Goal: Task Accomplishment & Management: Use online tool/utility

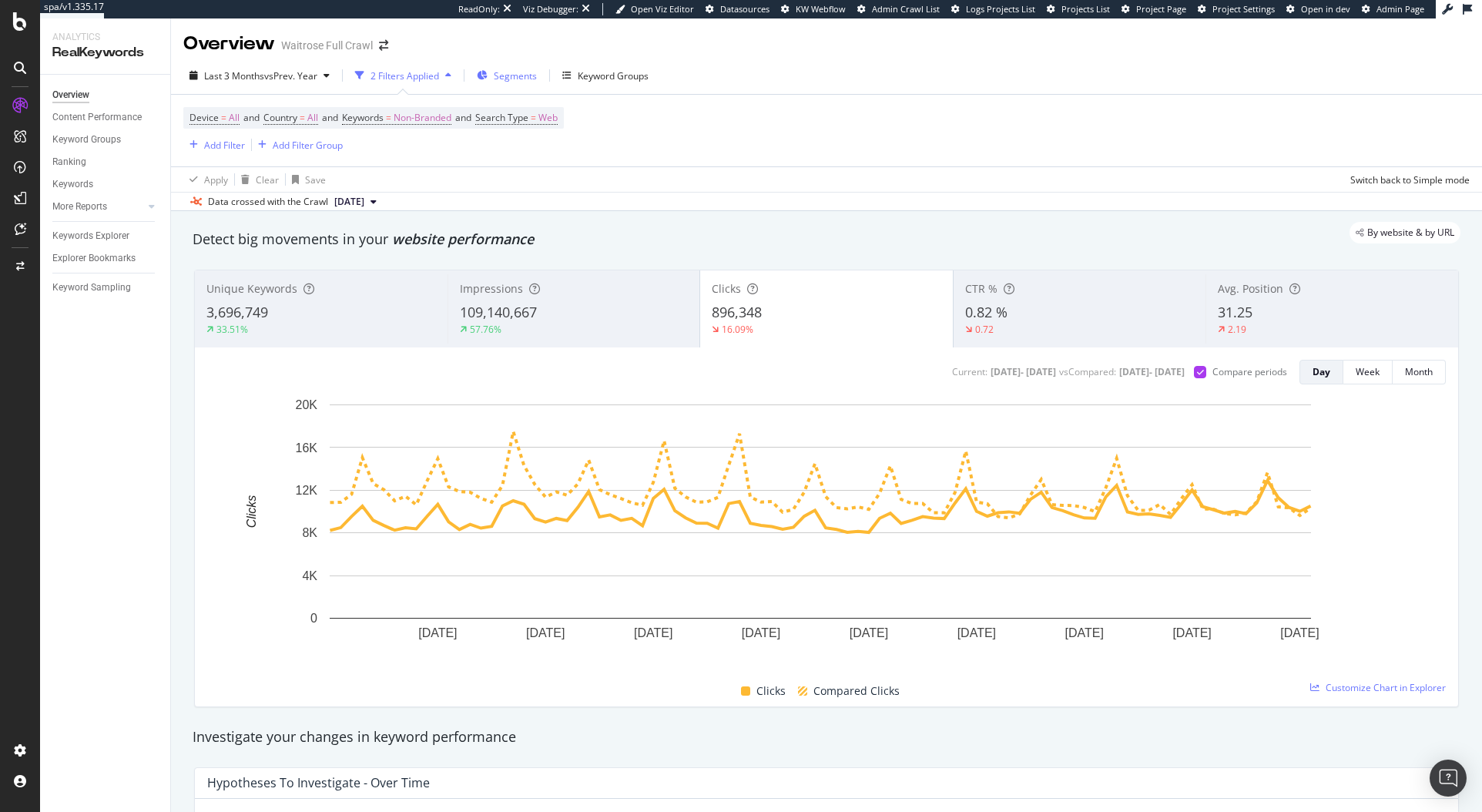
click at [502, 78] on span "Segments" at bounding box center [515, 75] width 43 height 13
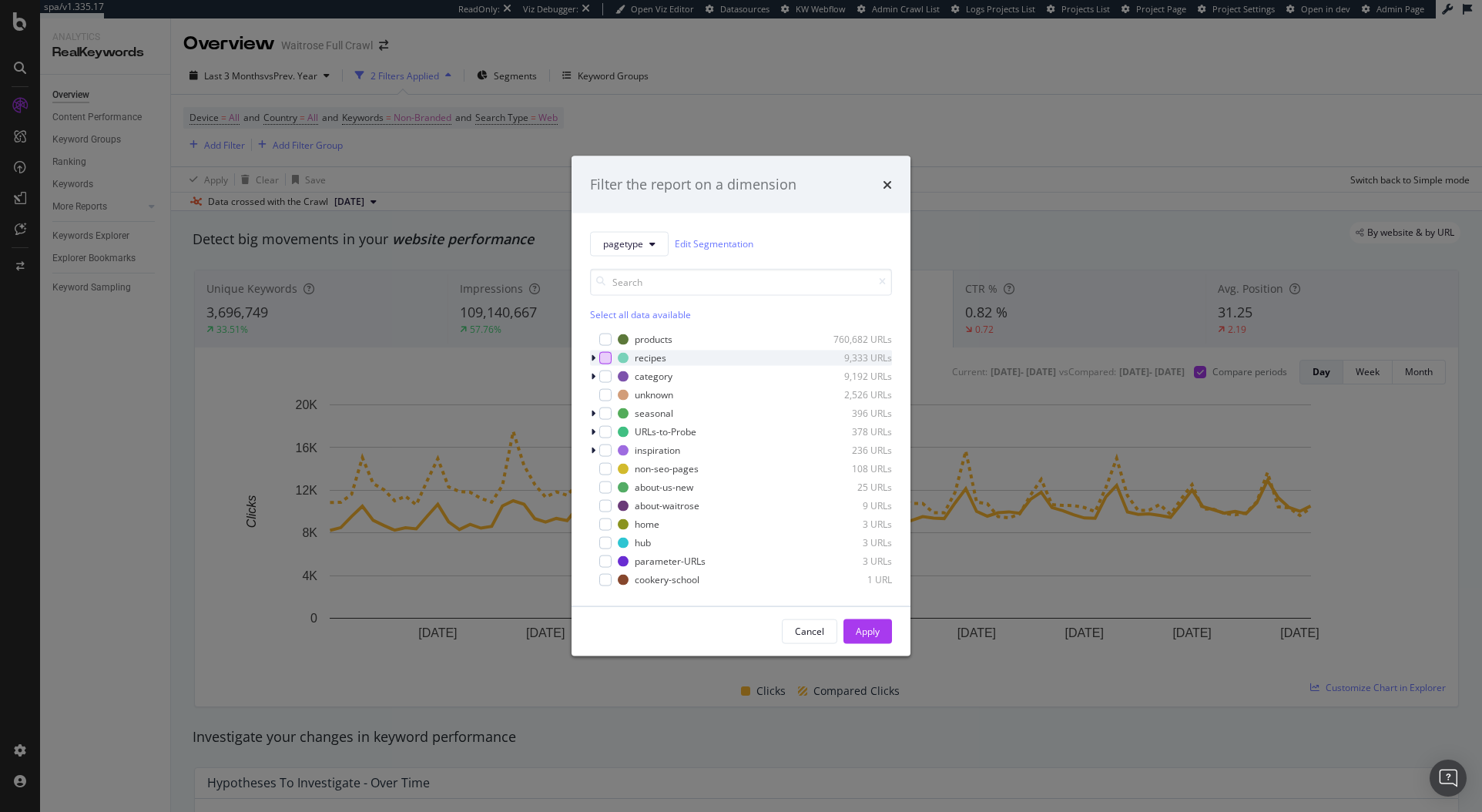
click at [599, 360] on div "modal" at bounding box center [605, 357] width 12 height 12
click at [856, 635] on div "Apply" at bounding box center [868, 630] width 24 height 13
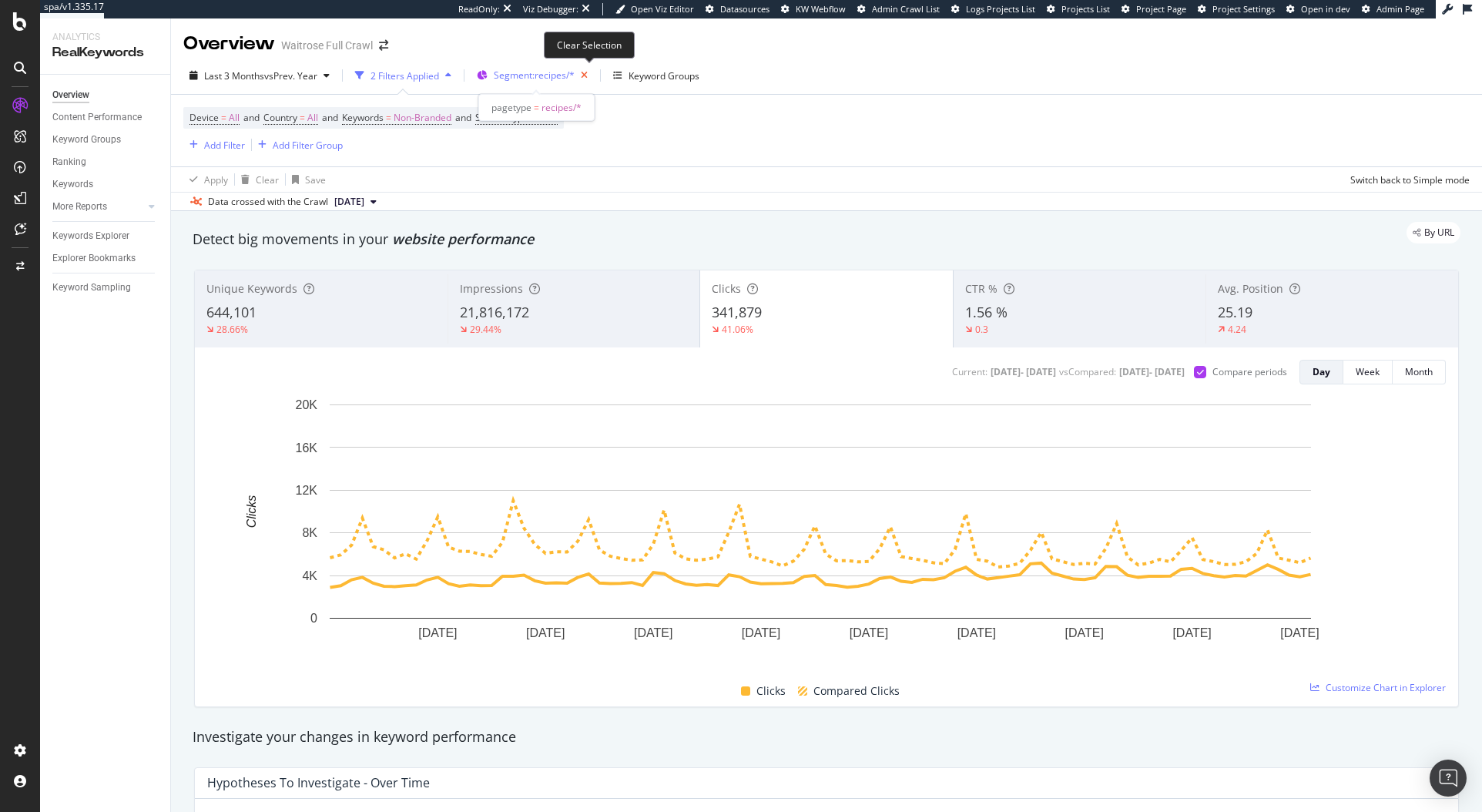
click at [583, 74] on icon "button" at bounding box center [584, 75] width 19 height 21
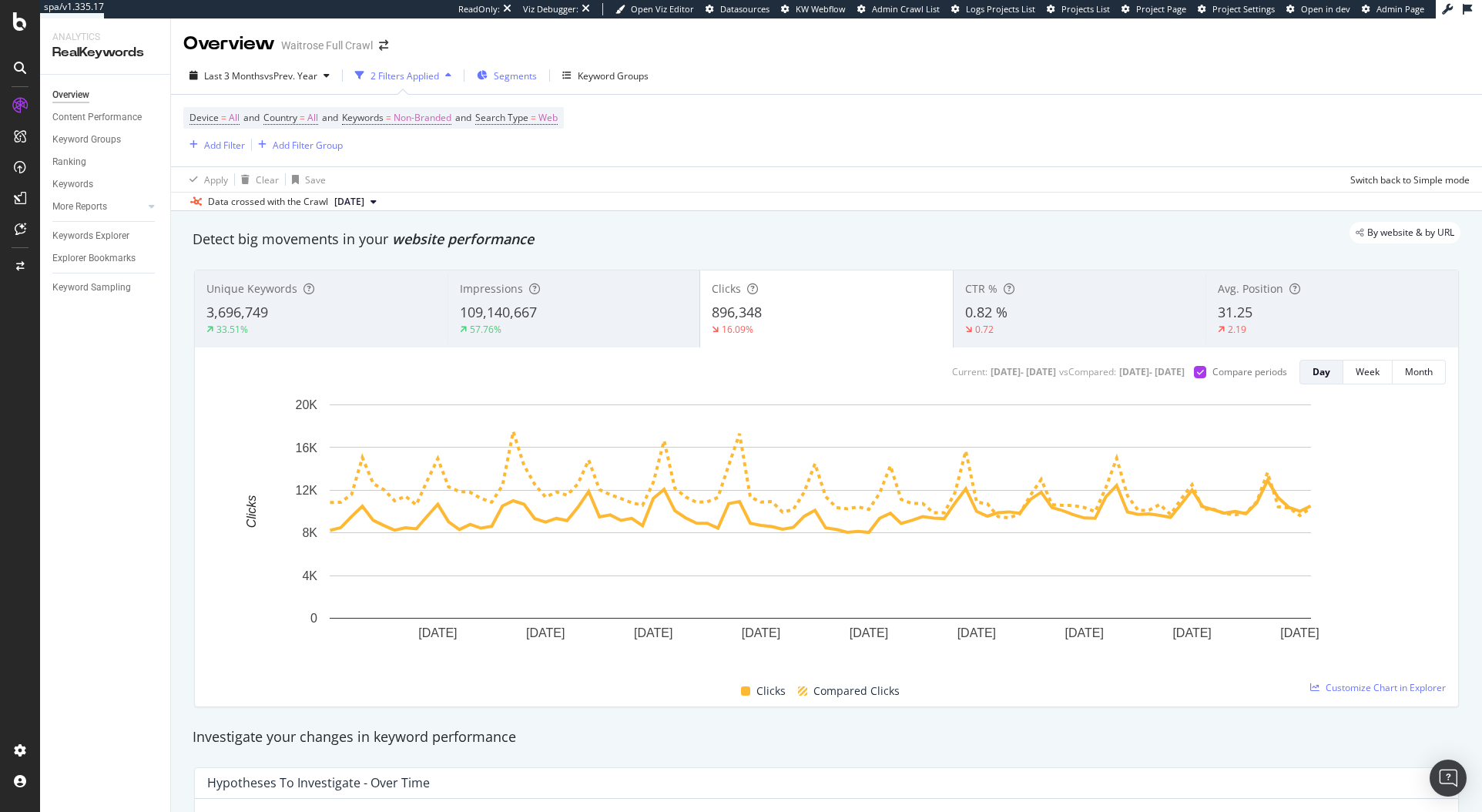
click at [519, 86] on div "Segments" at bounding box center [506, 75] width 60 height 23
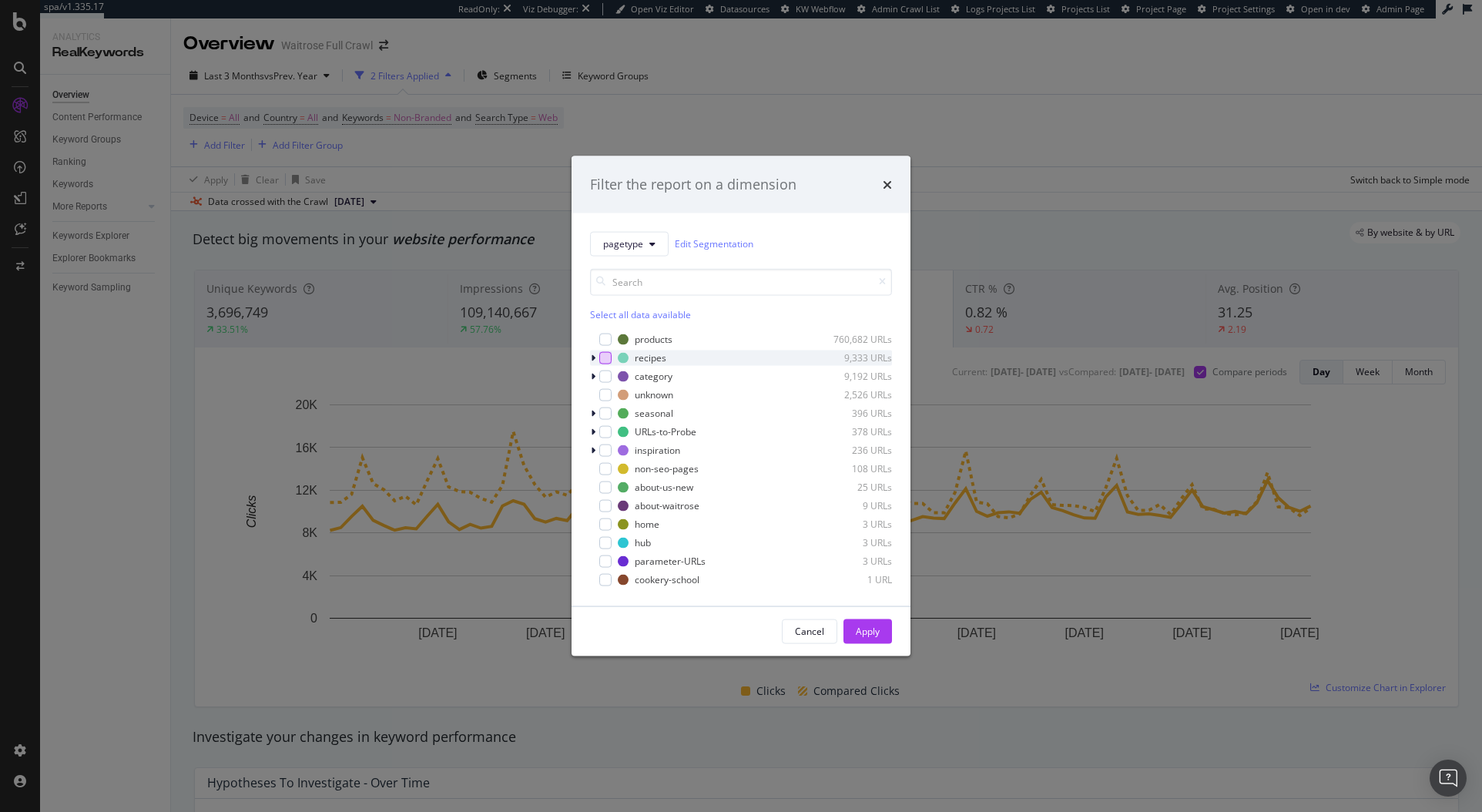
click at [603, 361] on div "modal" at bounding box center [605, 357] width 12 height 12
click at [867, 631] on div "Apply" at bounding box center [868, 630] width 24 height 13
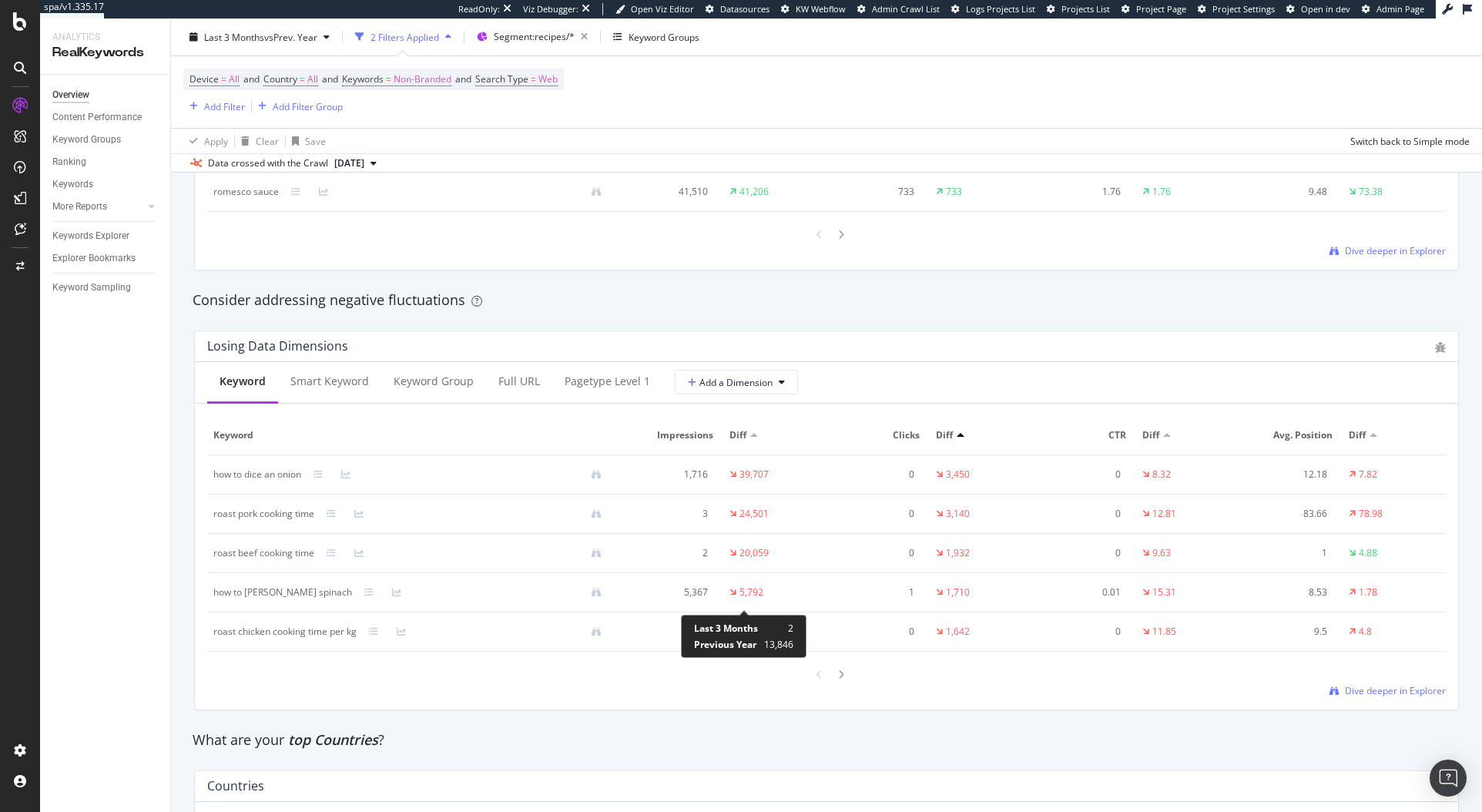
scroll to position [1705, 0]
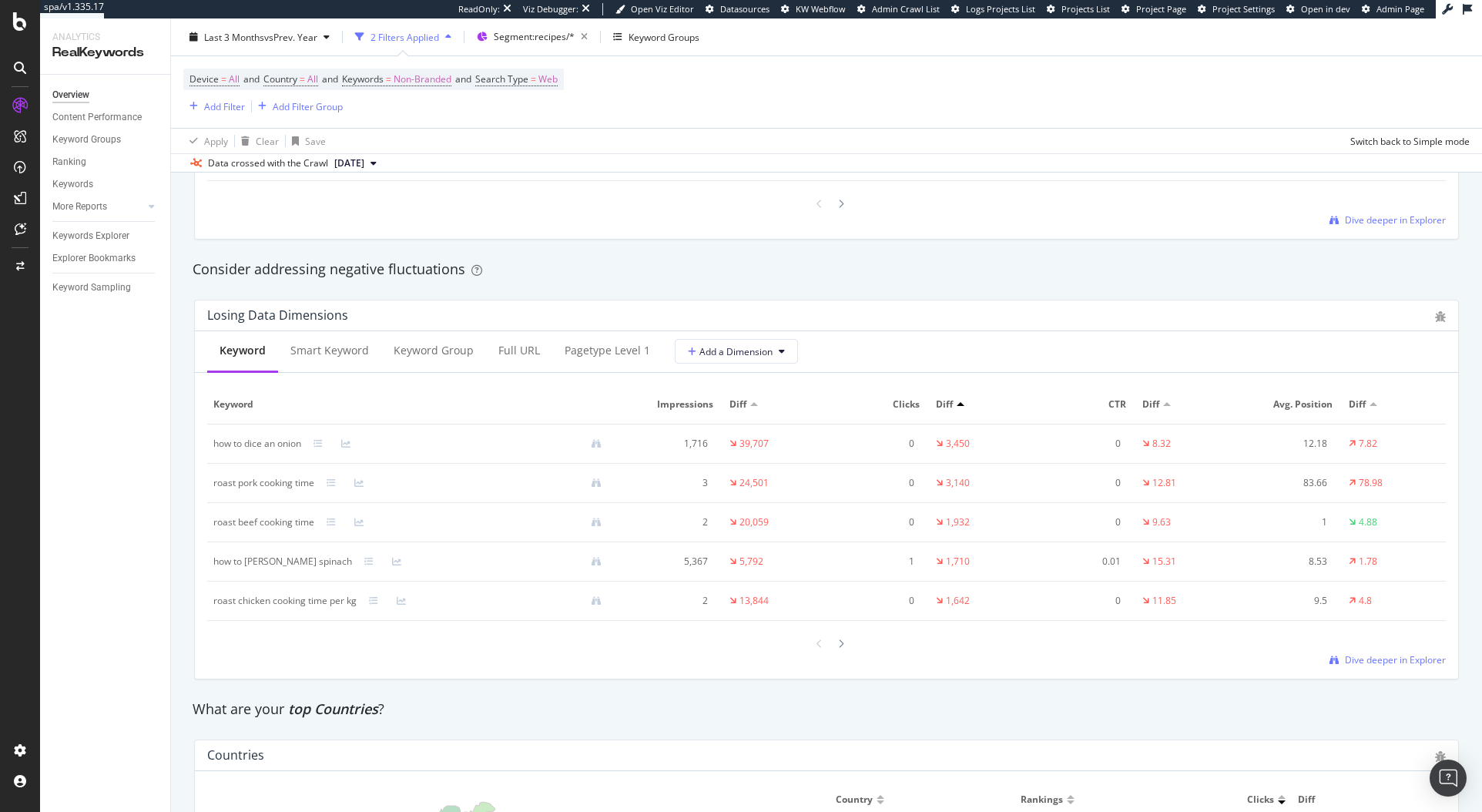
click at [316, 450] on div "how to dice an onion" at bounding box center [413, 444] width 400 height 14
click at [316, 449] on div "how to dice an onion" at bounding box center [413, 444] width 400 height 14
click at [319, 445] on icon at bounding box center [318, 443] width 9 height 9
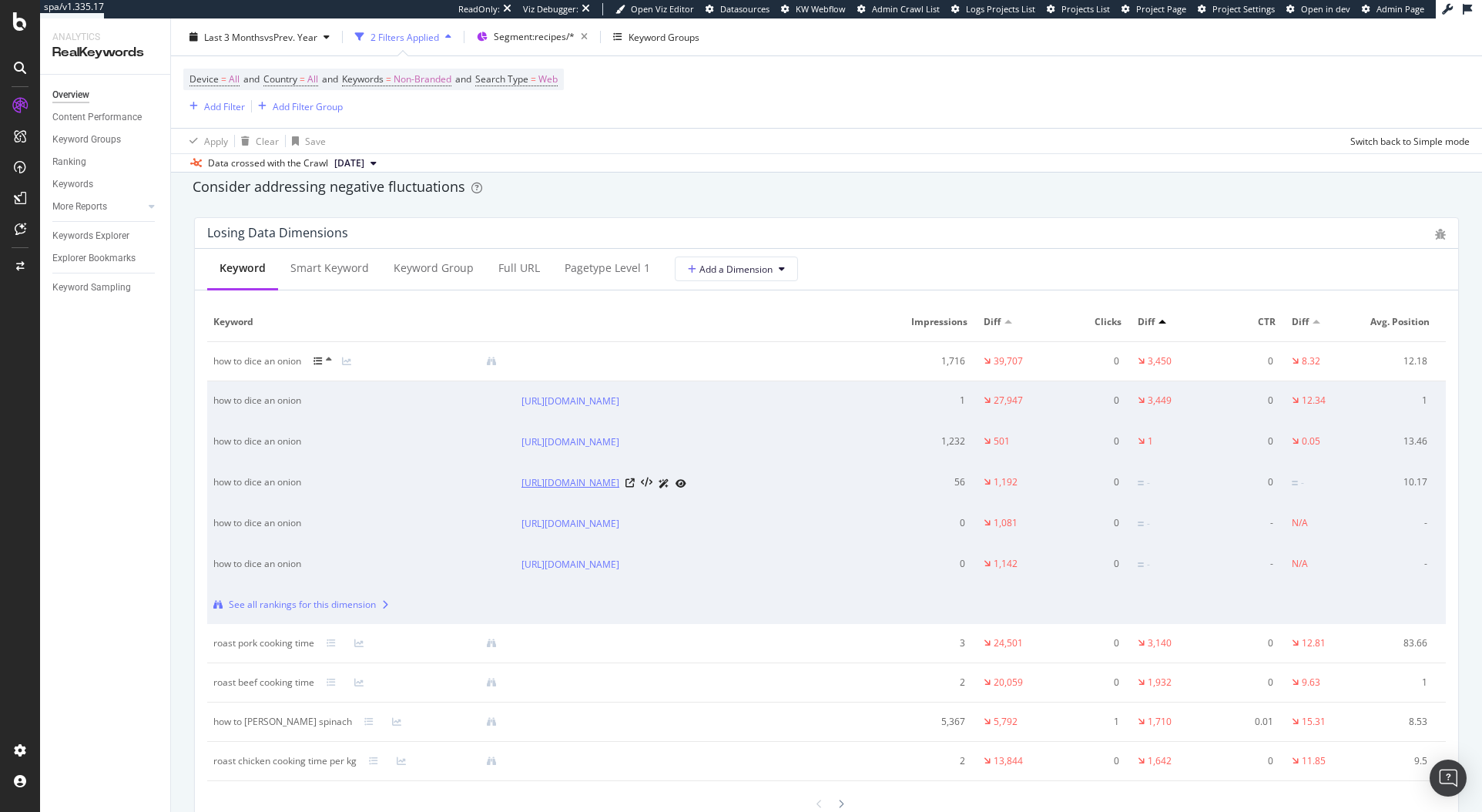
scroll to position [1789, 0]
click at [635, 404] on icon at bounding box center [630, 399] width 9 height 9
click at [87, 226] on div "RealKeywords" at bounding box center [92, 229] width 69 height 15
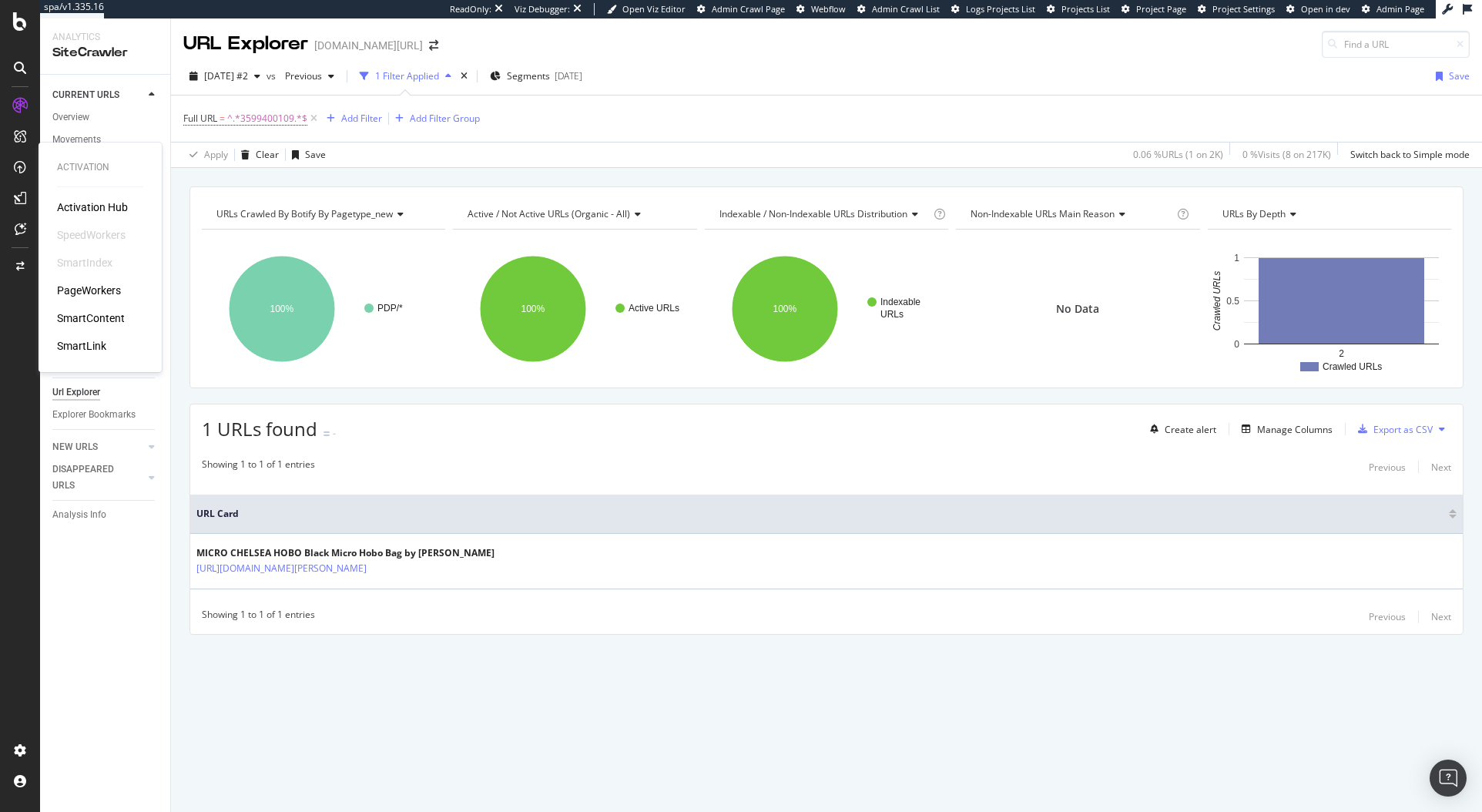
click at [92, 278] on div "Activation Hub SpeedWorkers SmartIndex PageWorkers SmartContent SmartLink" at bounding box center [100, 277] width 87 height 154
click at [92, 290] on div "PageWorkers" at bounding box center [89, 290] width 64 height 15
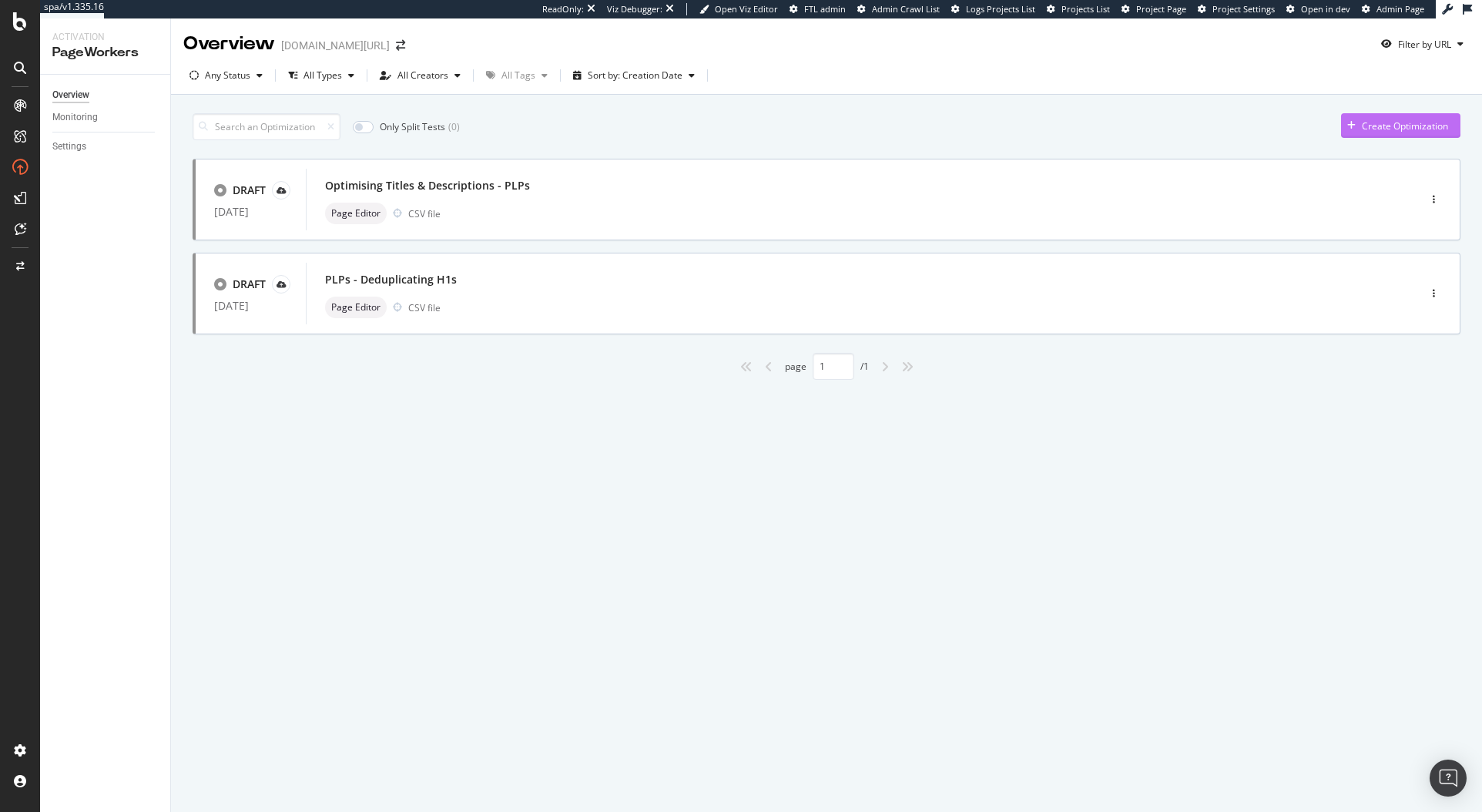
click at [1377, 120] on div "Create Optimization" at bounding box center [1404, 125] width 87 height 13
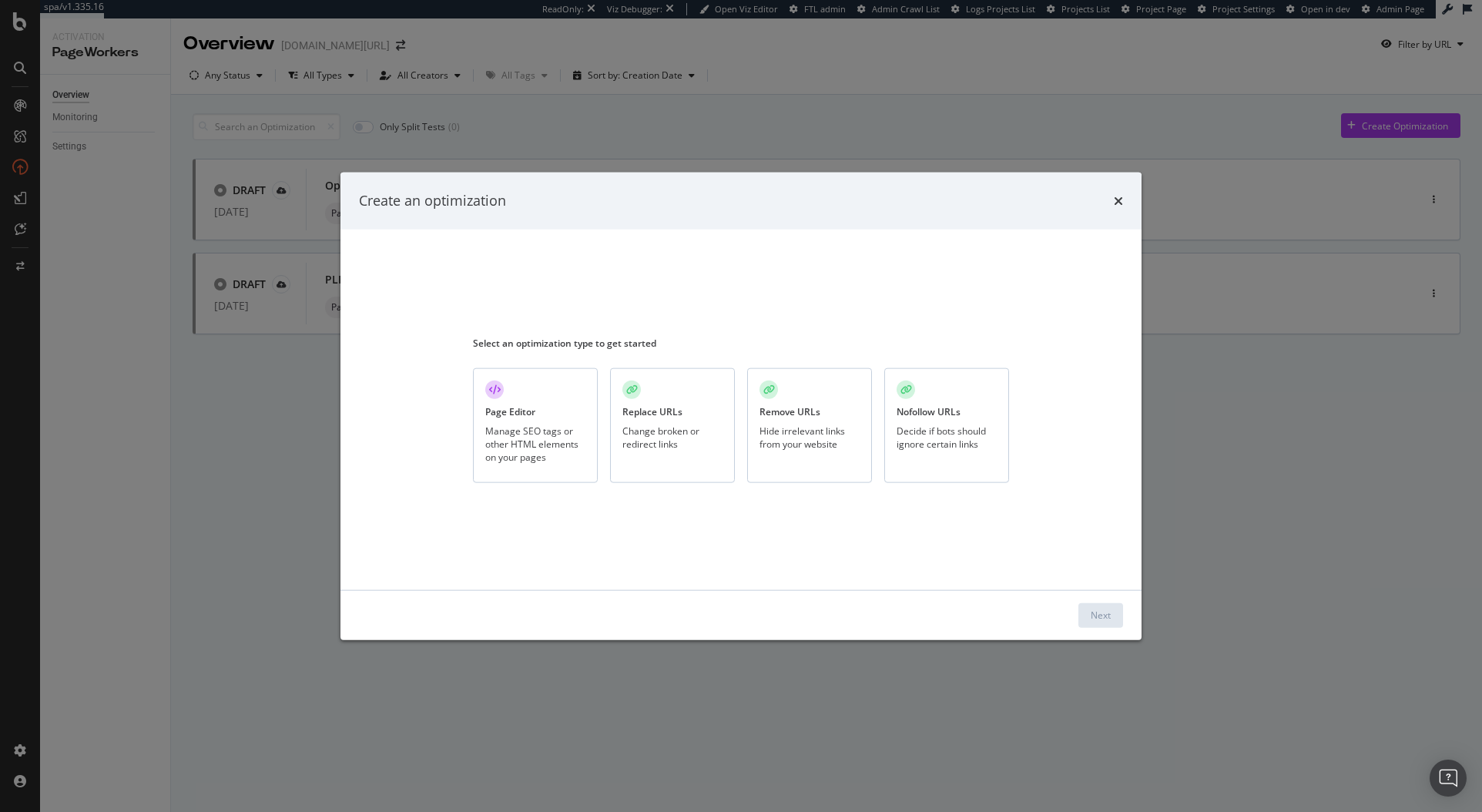
click at [511, 439] on div "Manage SEO tags or other HTML elements on your pages" at bounding box center [535, 444] width 100 height 39
click at [1097, 611] on div "Next" at bounding box center [1100, 614] width 20 height 13
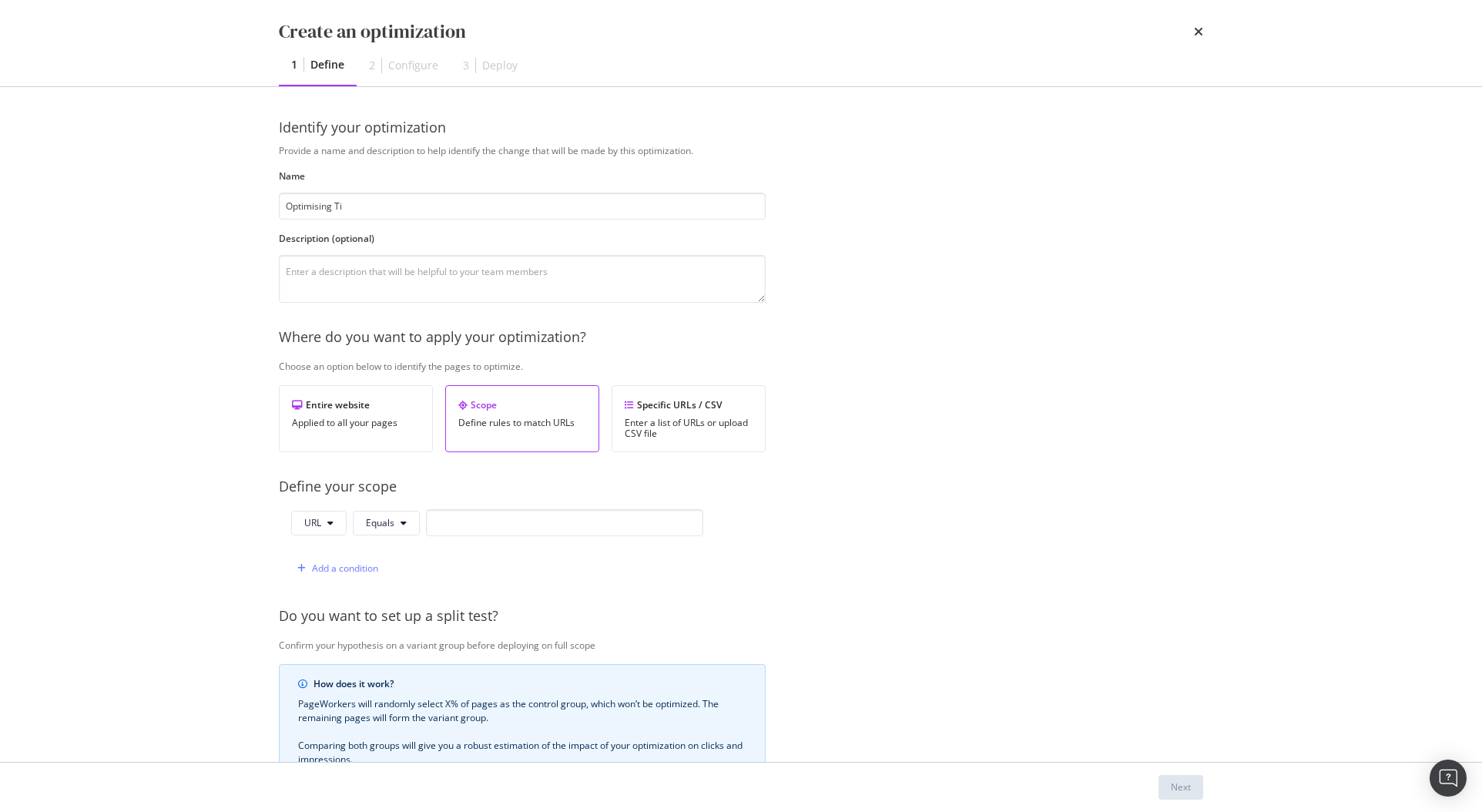
type input "Optimising T"
type input "PDPs - Optimising Titles & Desciptions"
click at [683, 437] on div "Enter a list of URLs or upload CSV file" at bounding box center [688, 427] width 128 height 21
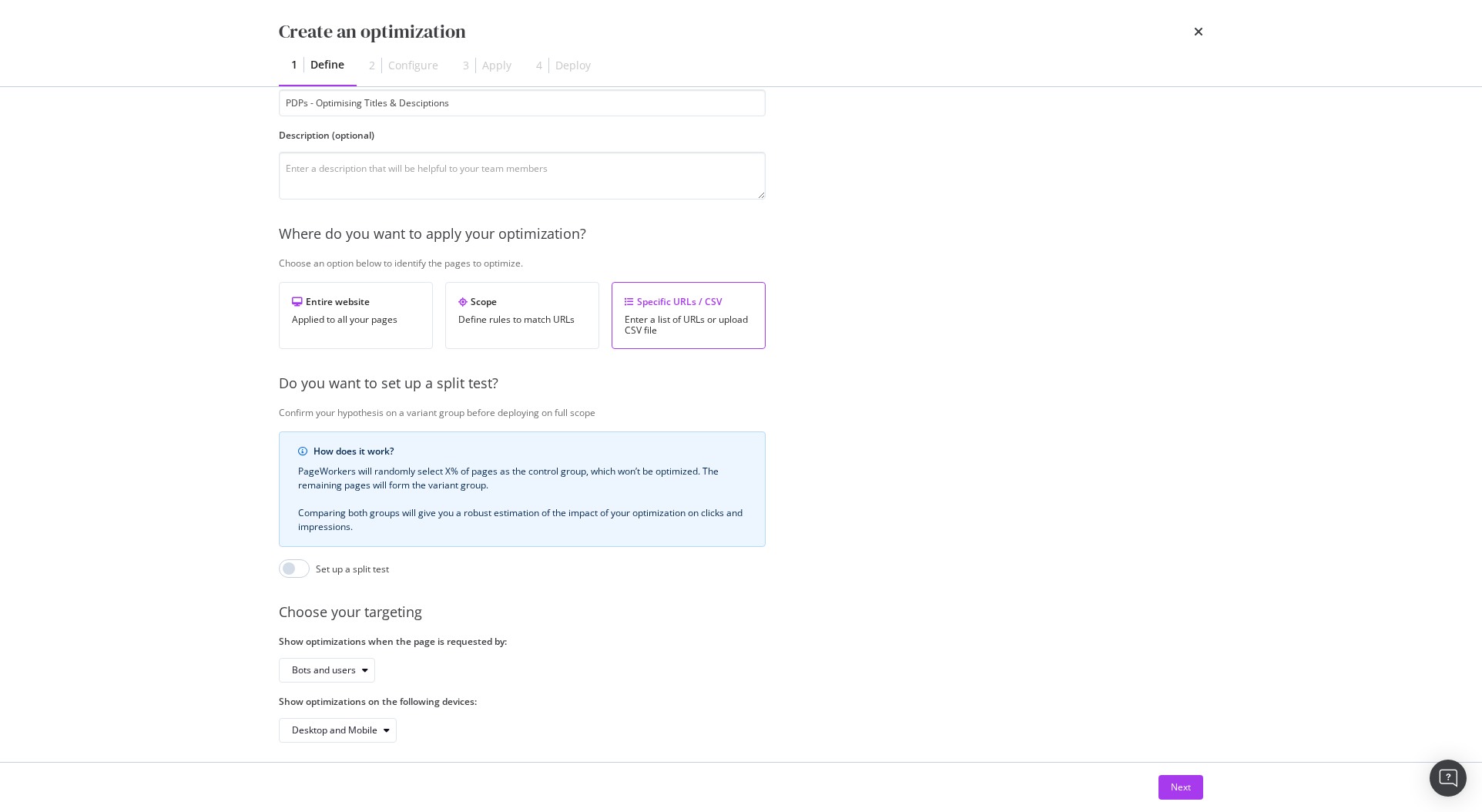
scroll to position [126, 0]
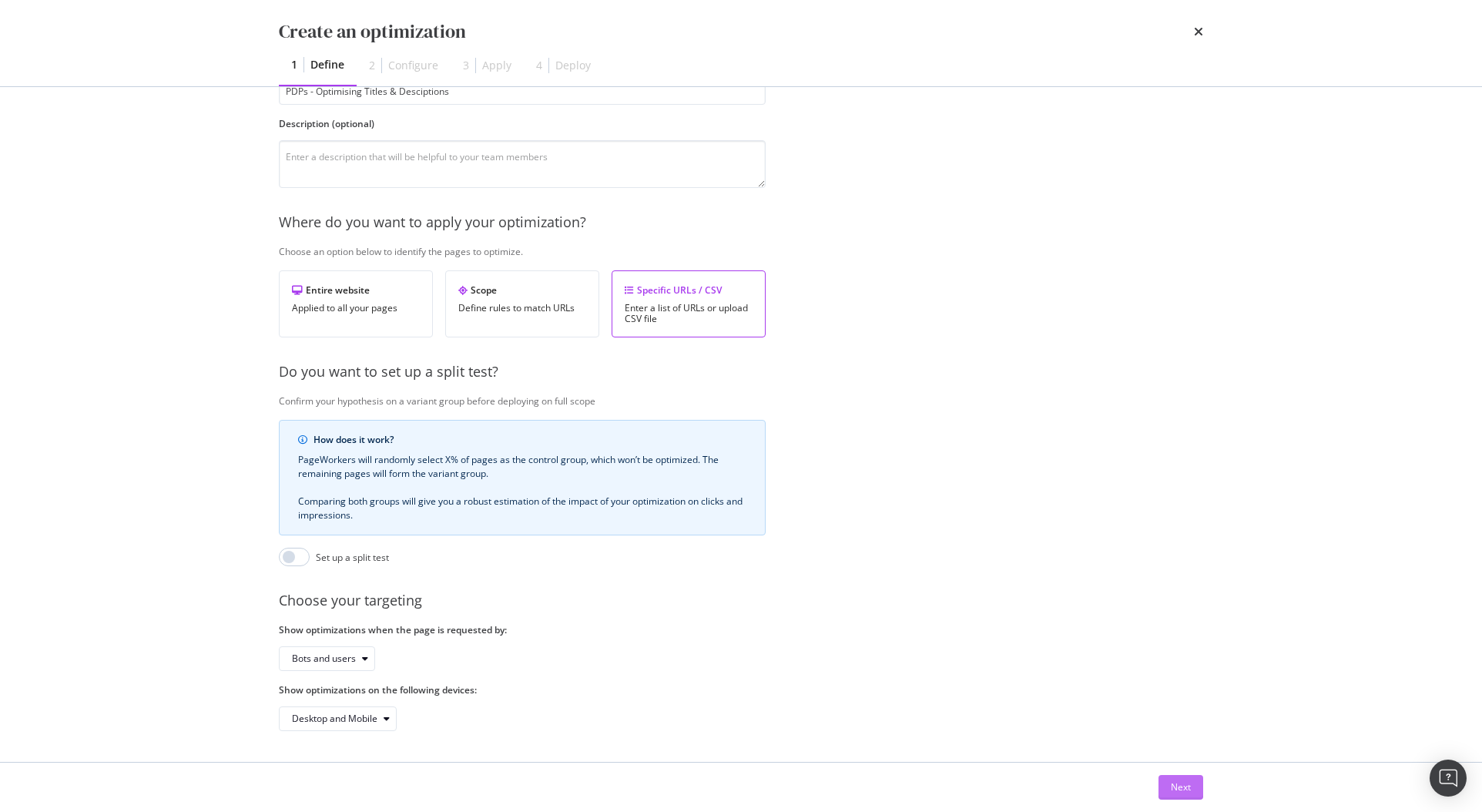
click at [1185, 797] on div "Next" at bounding box center [1180, 786] width 20 height 23
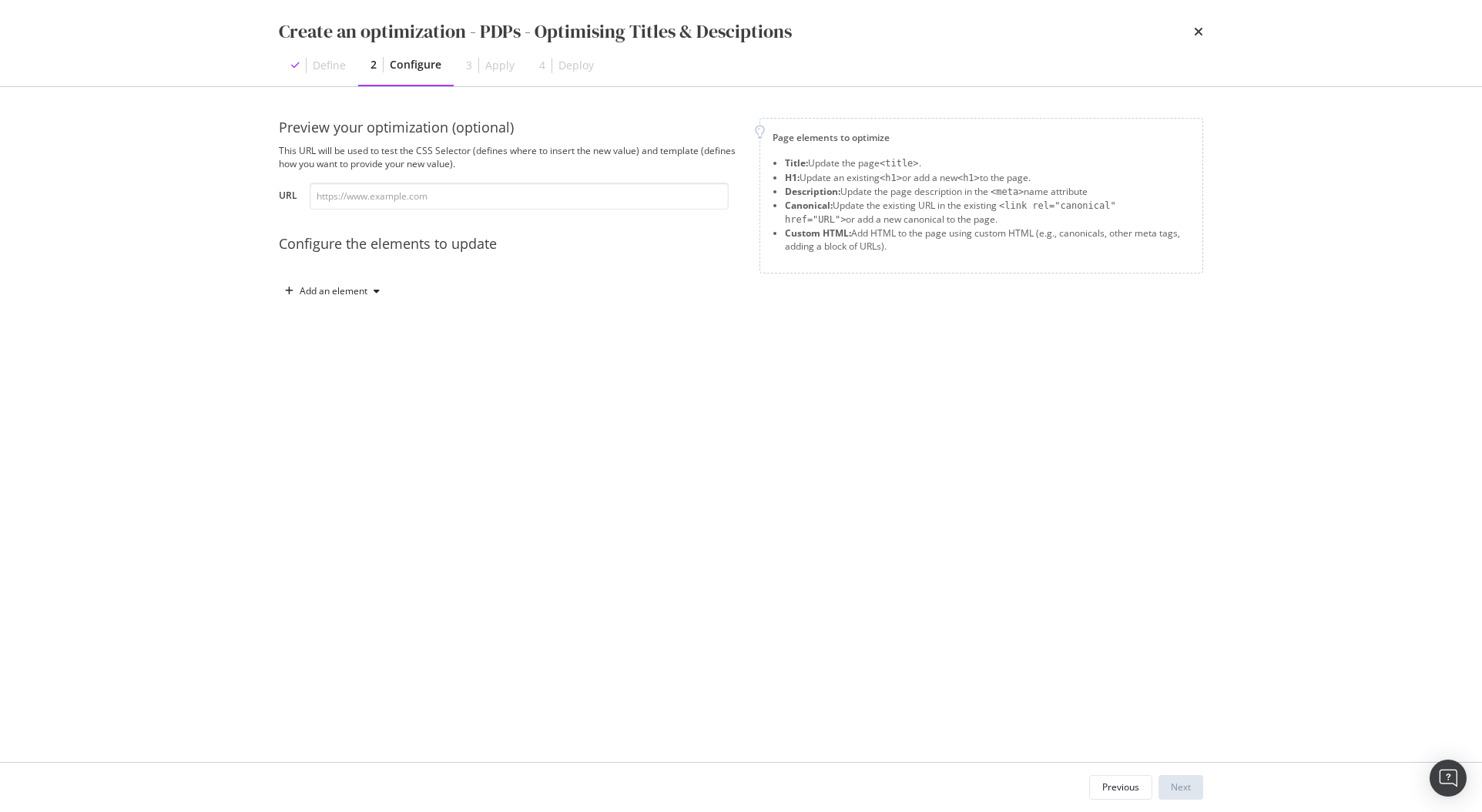
click at [339, 305] on div "Preview your optimization (optional) This URL will be used to test the CSS Sele…" at bounding box center [740, 226] width 924 height 217
click at [329, 296] on div "Add an element" at bounding box center [333, 290] width 68 height 9
click at [341, 323] on div "Title" at bounding box center [340, 319] width 104 height 19
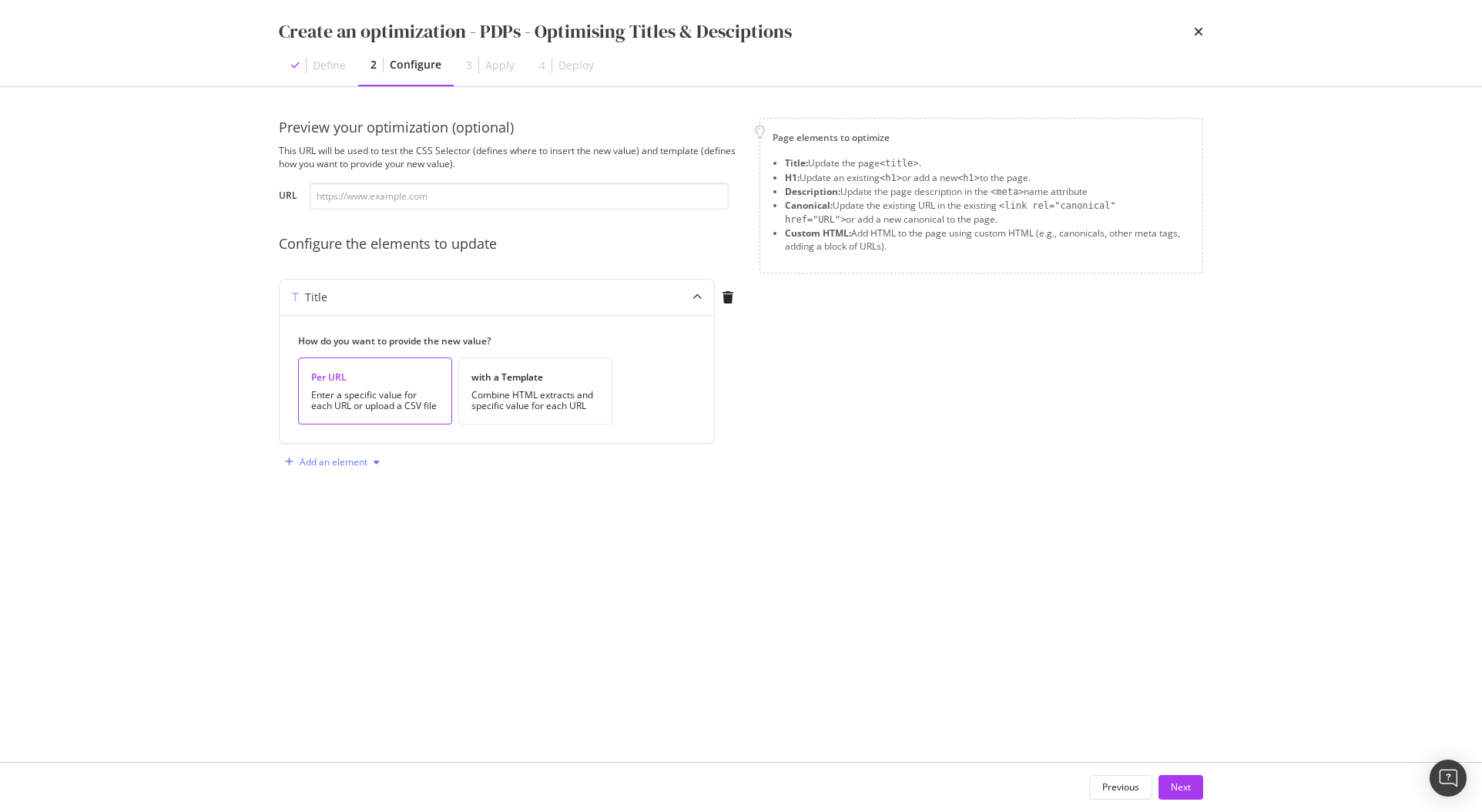
click at [333, 462] on div "Add an element" at bounding box center [333, 462] width 68 height 9
click at [352, 517] on div "Description" at bounding box center [344, 516] width 50 height 13
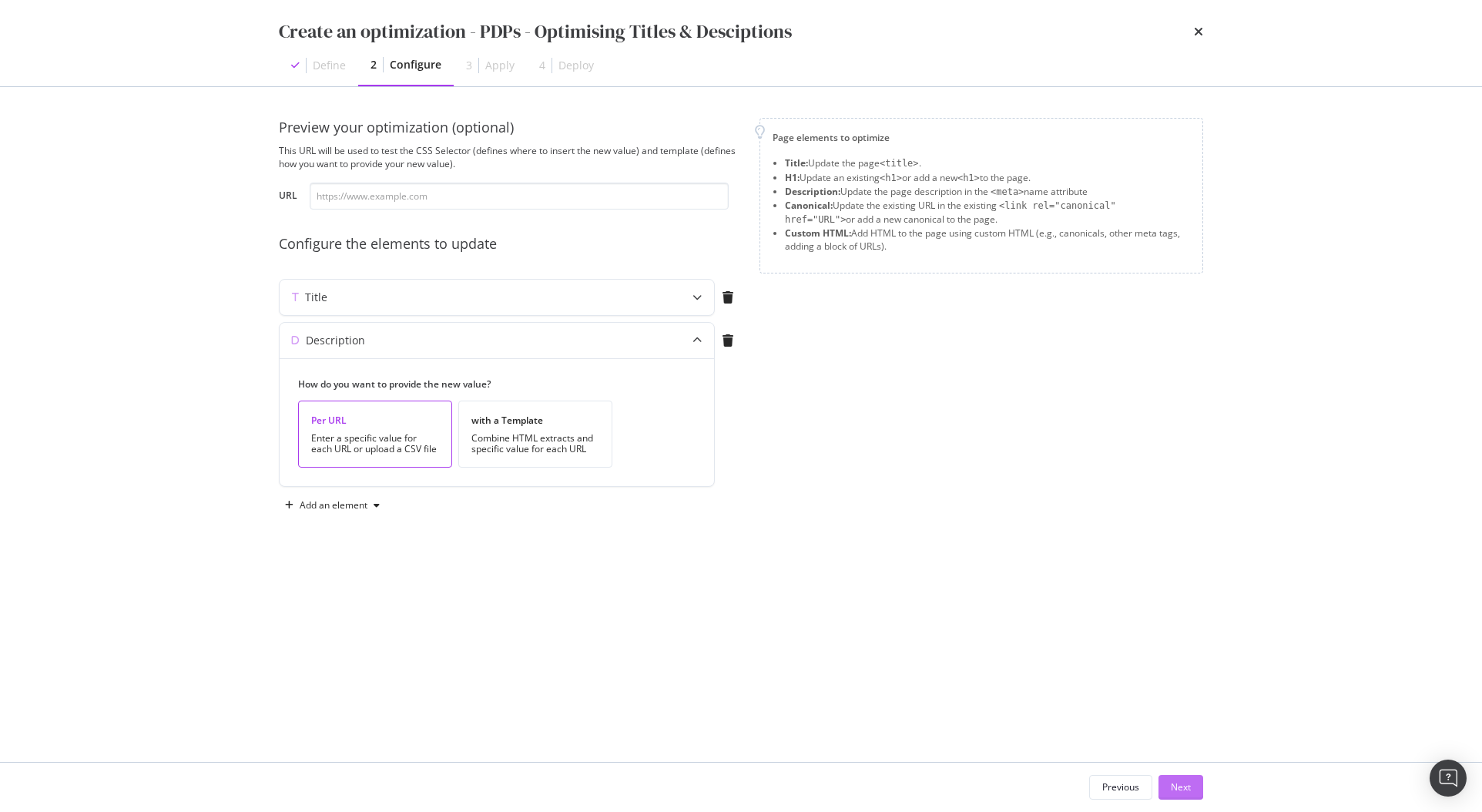
click at [1192, 795] on button "Next" at bounding box center [1180, 786] width 45 height 25
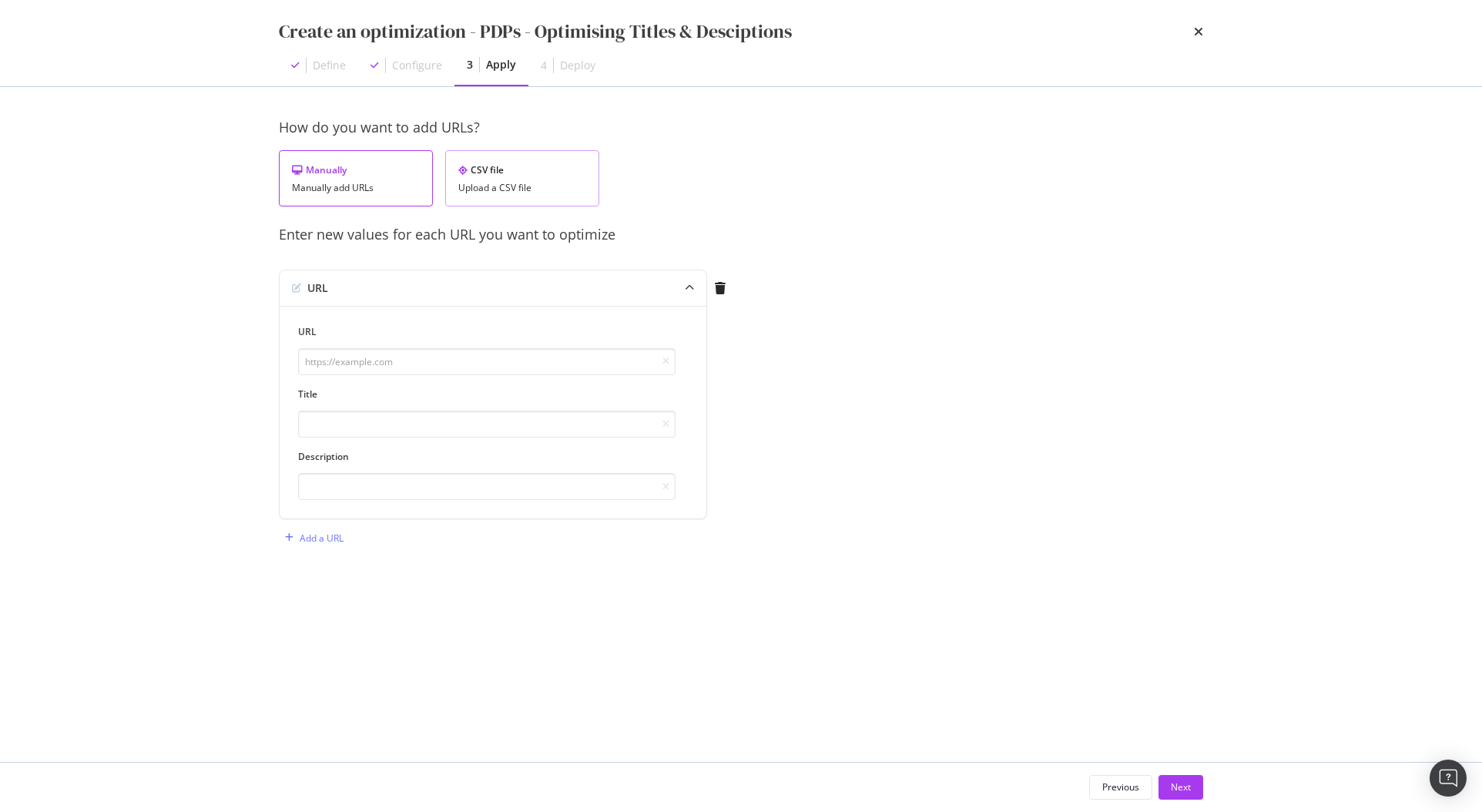
click at [503, 172] on div "CSV file" at bounding box center [522, 170] width 128 height 13
click at [343, 287] on div "Upload .CSV file" at bounding box center [335, 288] width 68 height 13
drag, startPoint x: 1222, startPoint y: 804, endPoint x: 1213, endPoint y: 802, distance: 9.2
click at [1222, 804] on div "Previous Next" at bounding box center [740, 787] width 986 height 50
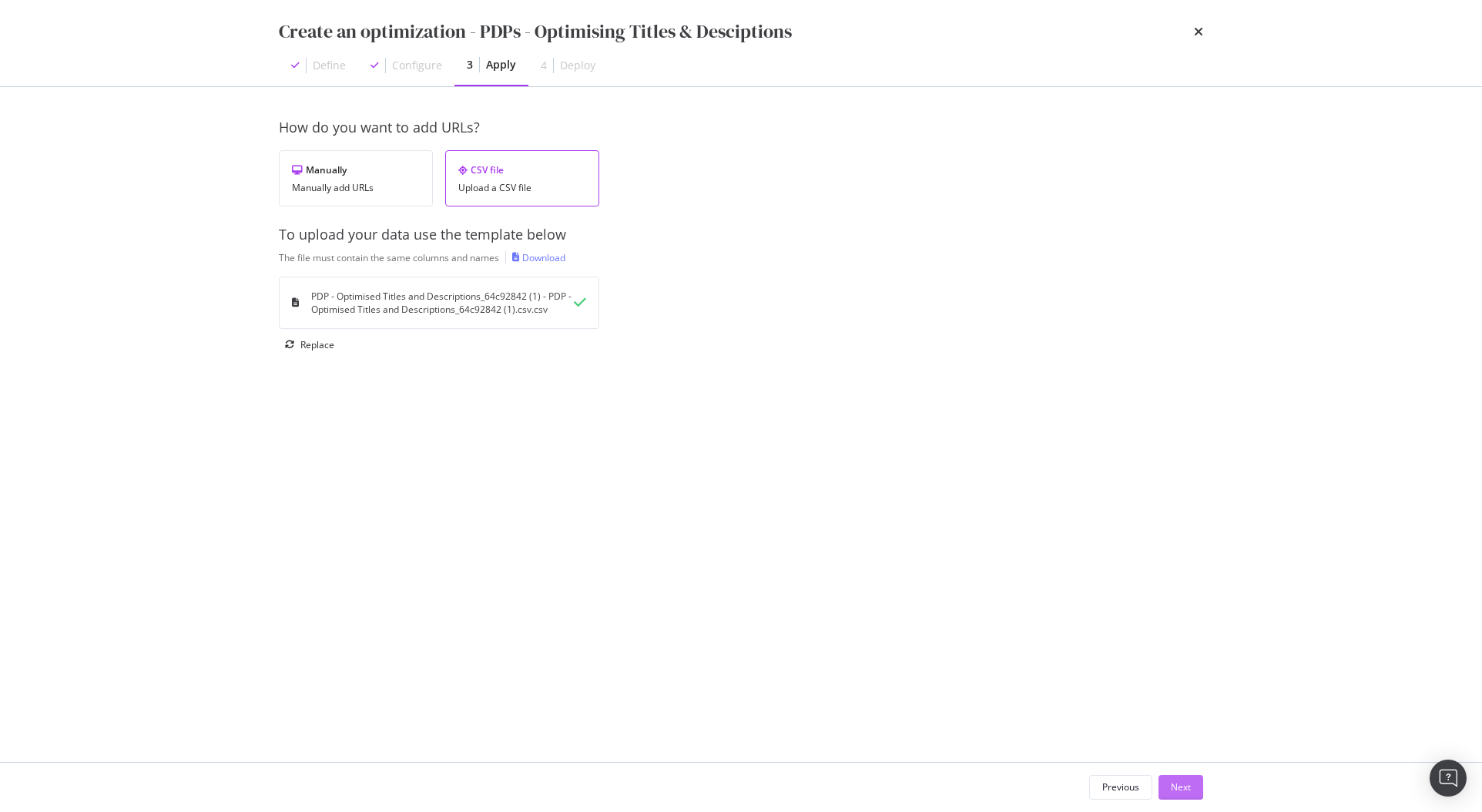
click at [1183, 784] on div "Next" at bounding box center [1180, 786] width 20 height 13
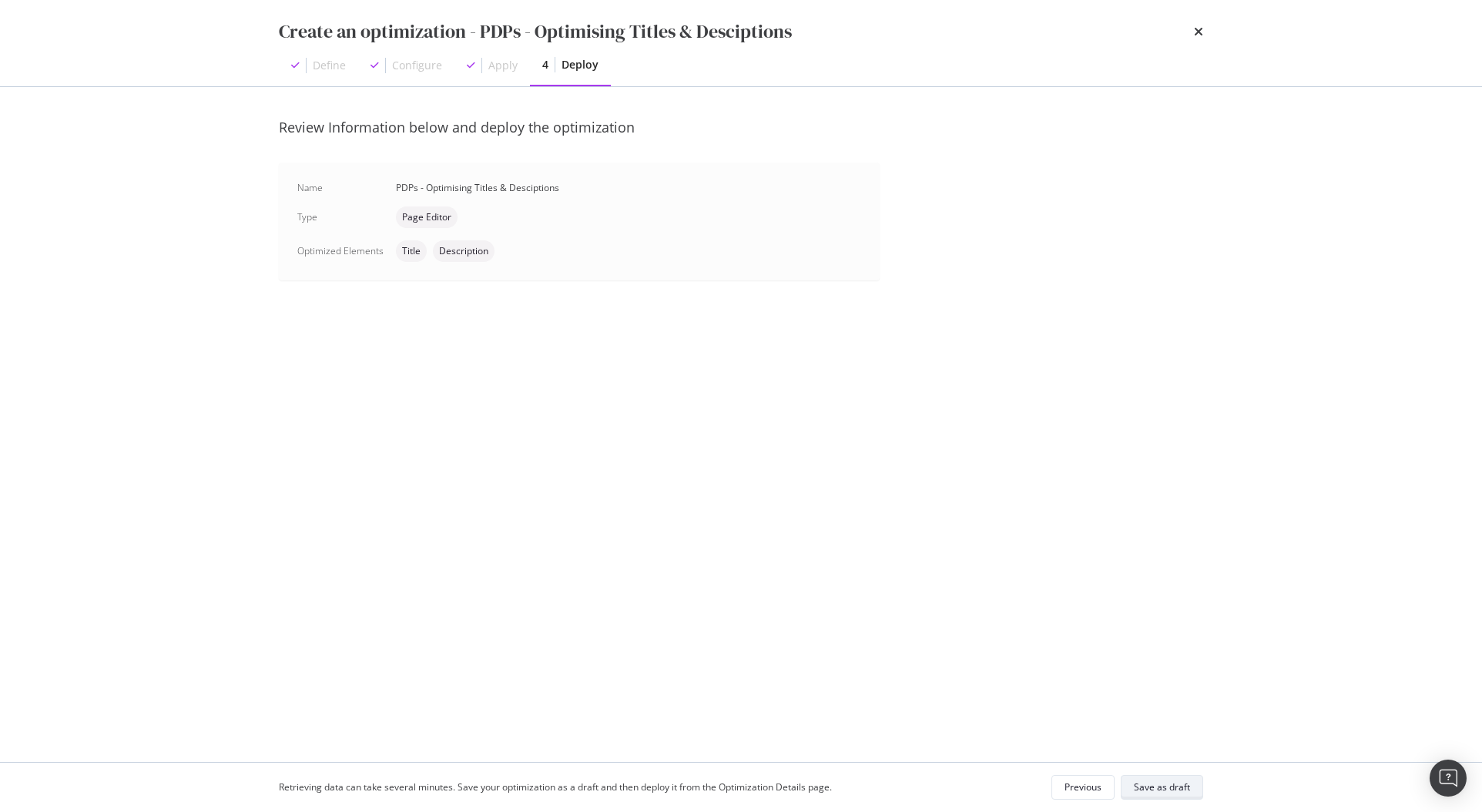
click at [1177, 785] on div "Save as draft" at bounding box center [1162, 786] width 57 height 13
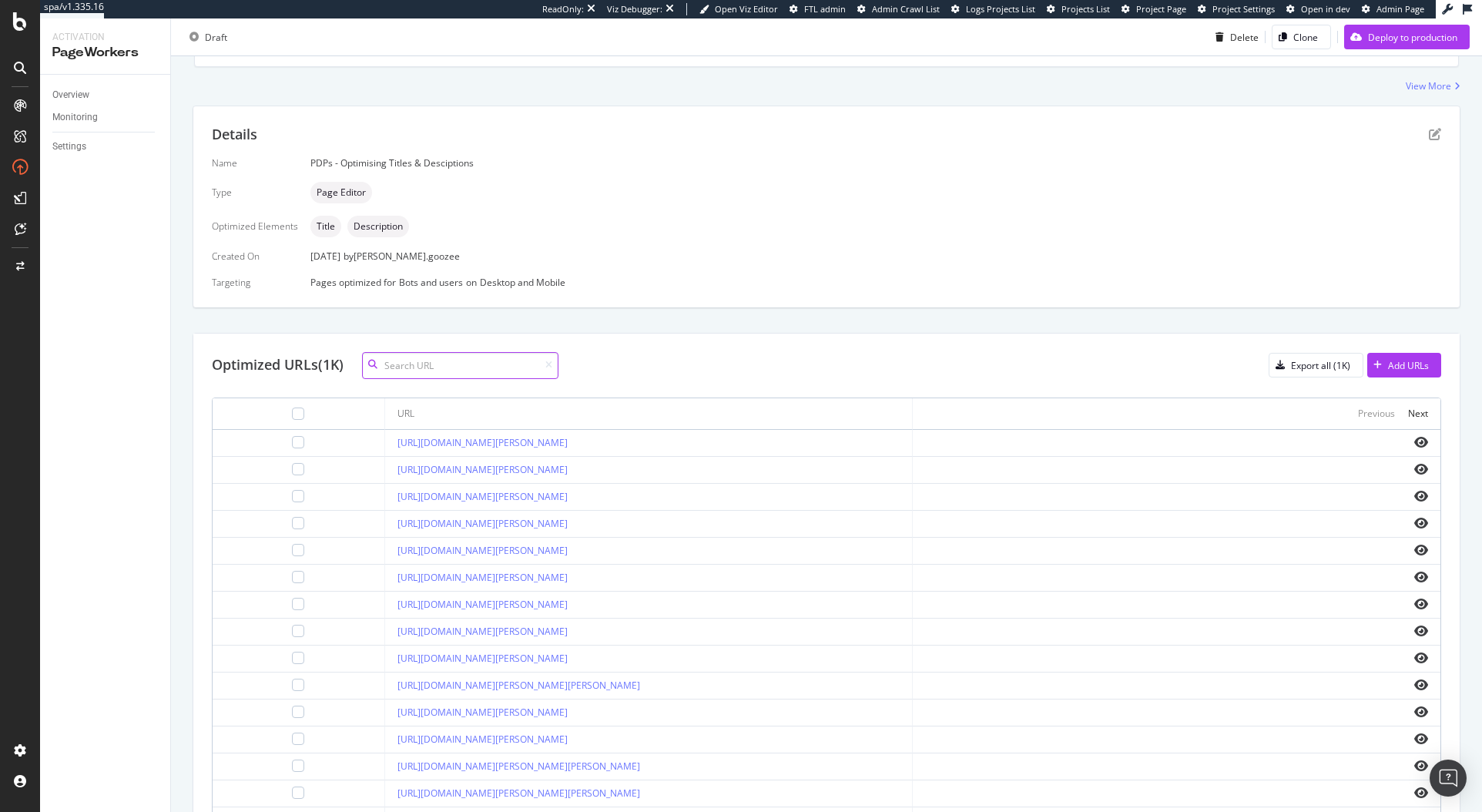
scroll to position [352, 0]
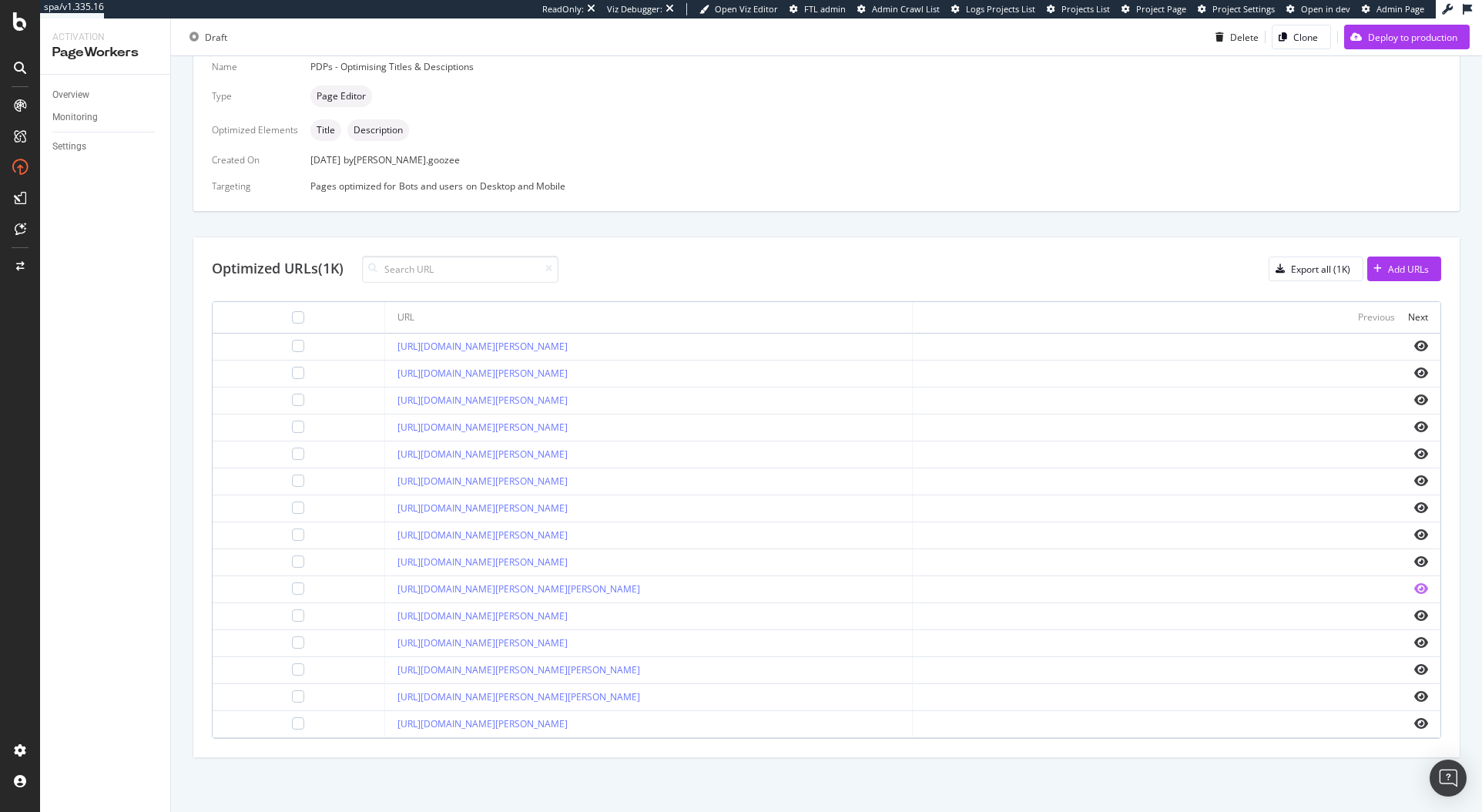
click at [1414, 585] on icon "eye" at bounding box center [1421, 588] width 14 height 12
click at [1414, 480] on icon "eye" at bounding box center [1421, 481] width 14 height 12
click at [698, 446] on td "https://www.kurtgeiger.us/men/ace-gold-fabric-kurt-geiger-london-3558561609" at bounding box center [649, 454] width 528 height 27
click at [1414, 422] on icon "eye" at bounding box center [1421, 427] width 14 height 12
click at [857, 687] on td "https://www.kurtgeiger.us/men/shoes/casuals/isaac-navy-nubuck-kurt-geiger-londo…" at bounding box center [649, 696] width 528 height 27
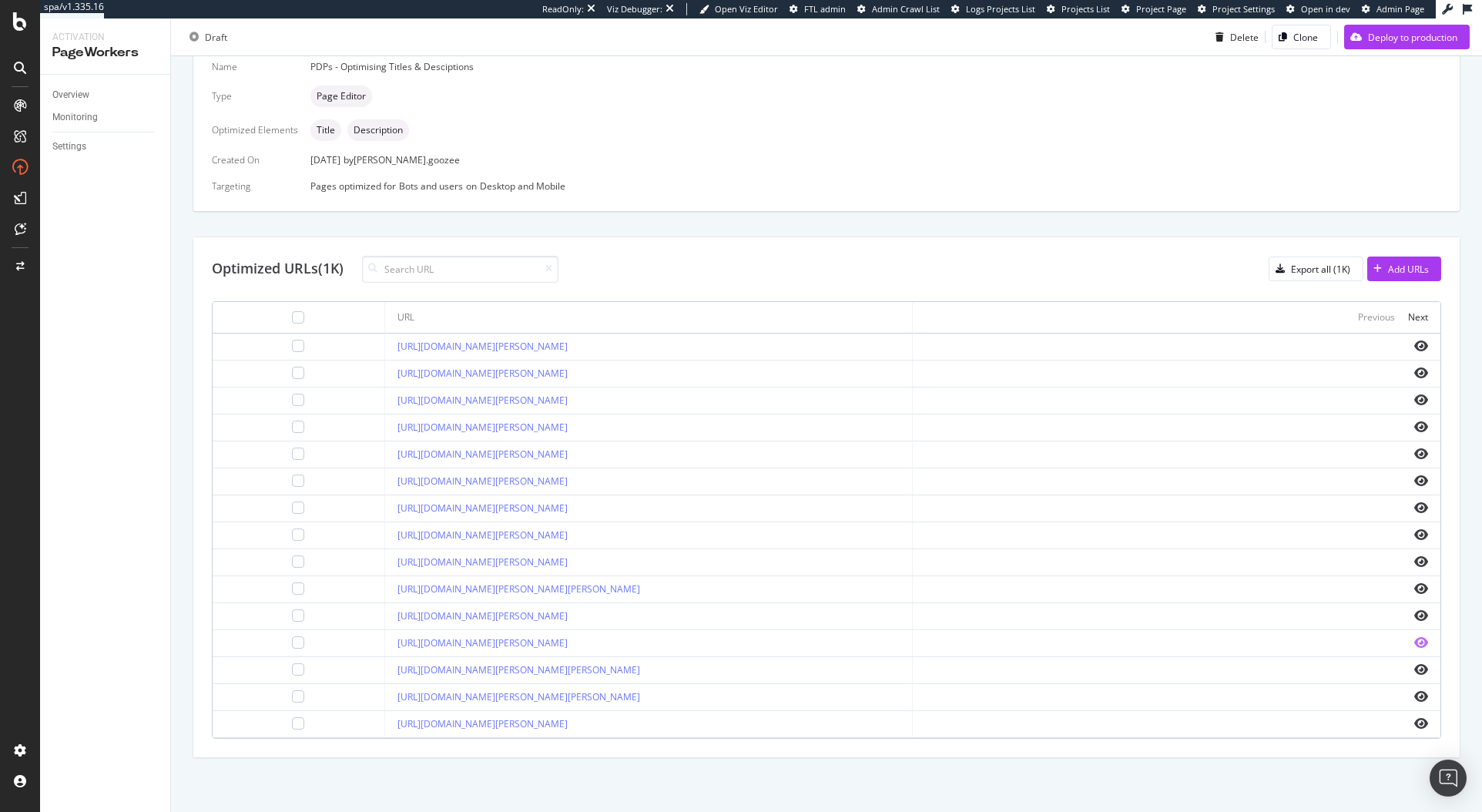
click at [1414, 644] on icon "eye" at bounding box center [1421, 642] width 14 height 12
click at [1414, 719] on icon "eye" at bounding box center [1421, 723] width 14 height 12
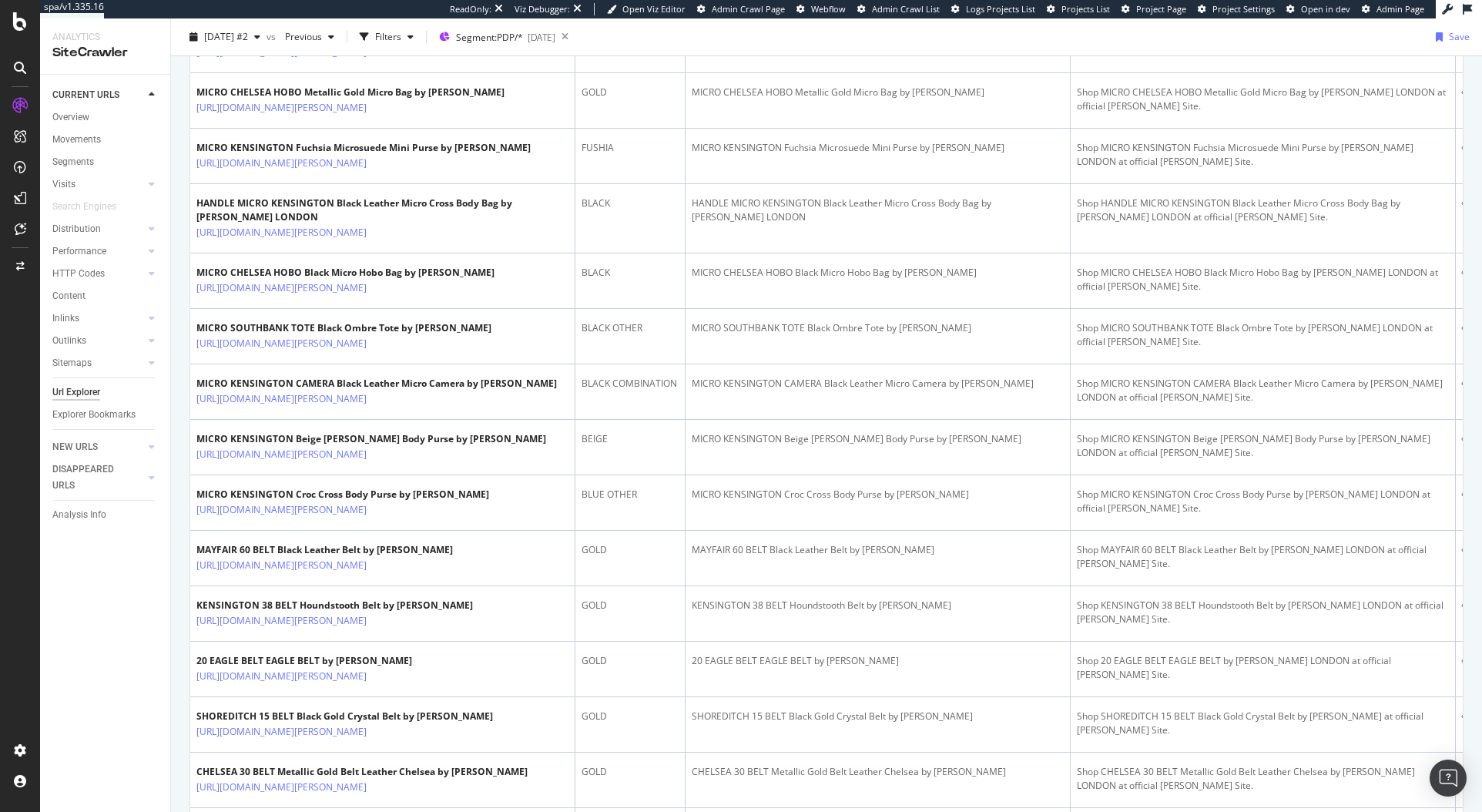
scroll to position [2265, 0]
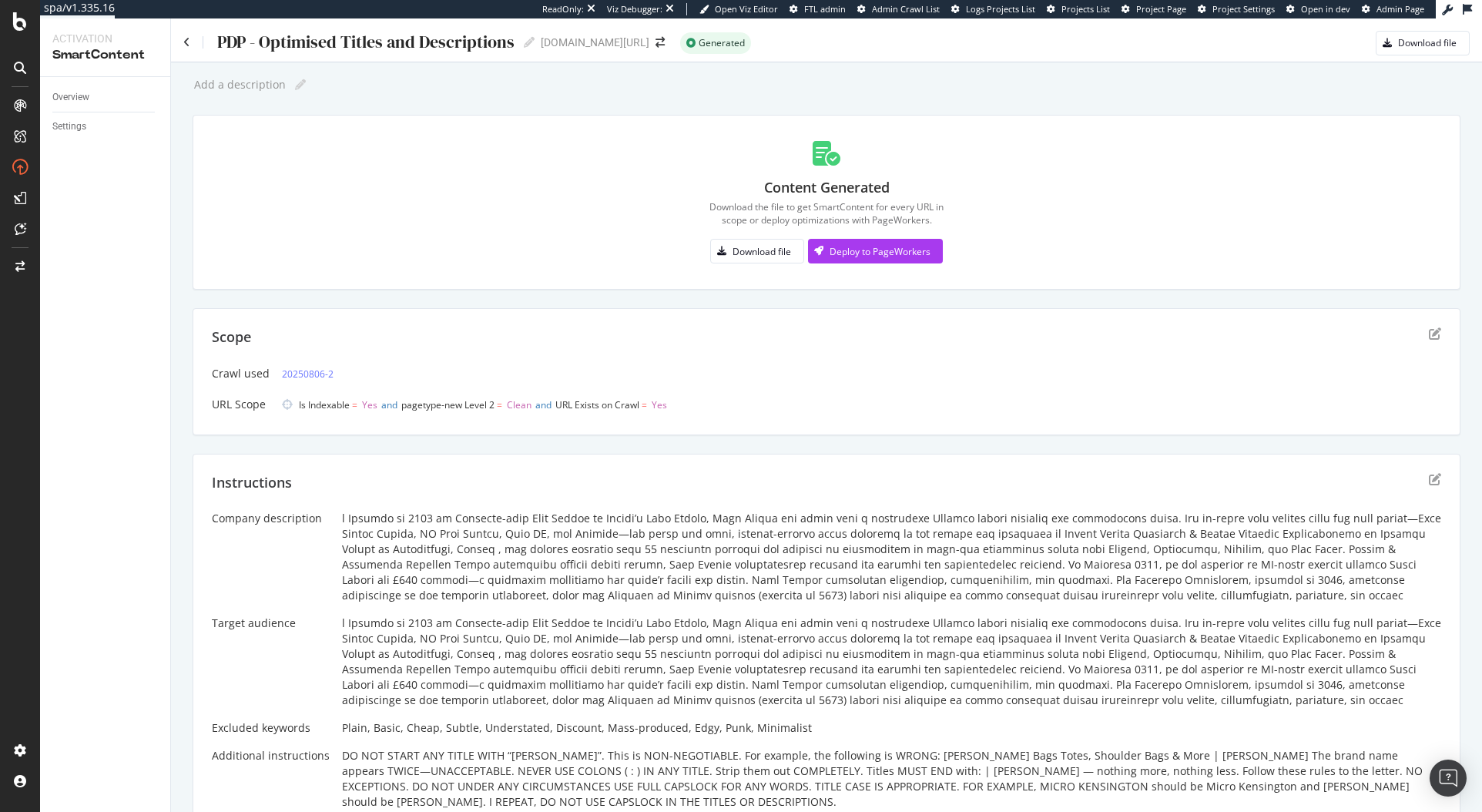
scroll to position [9, 0]
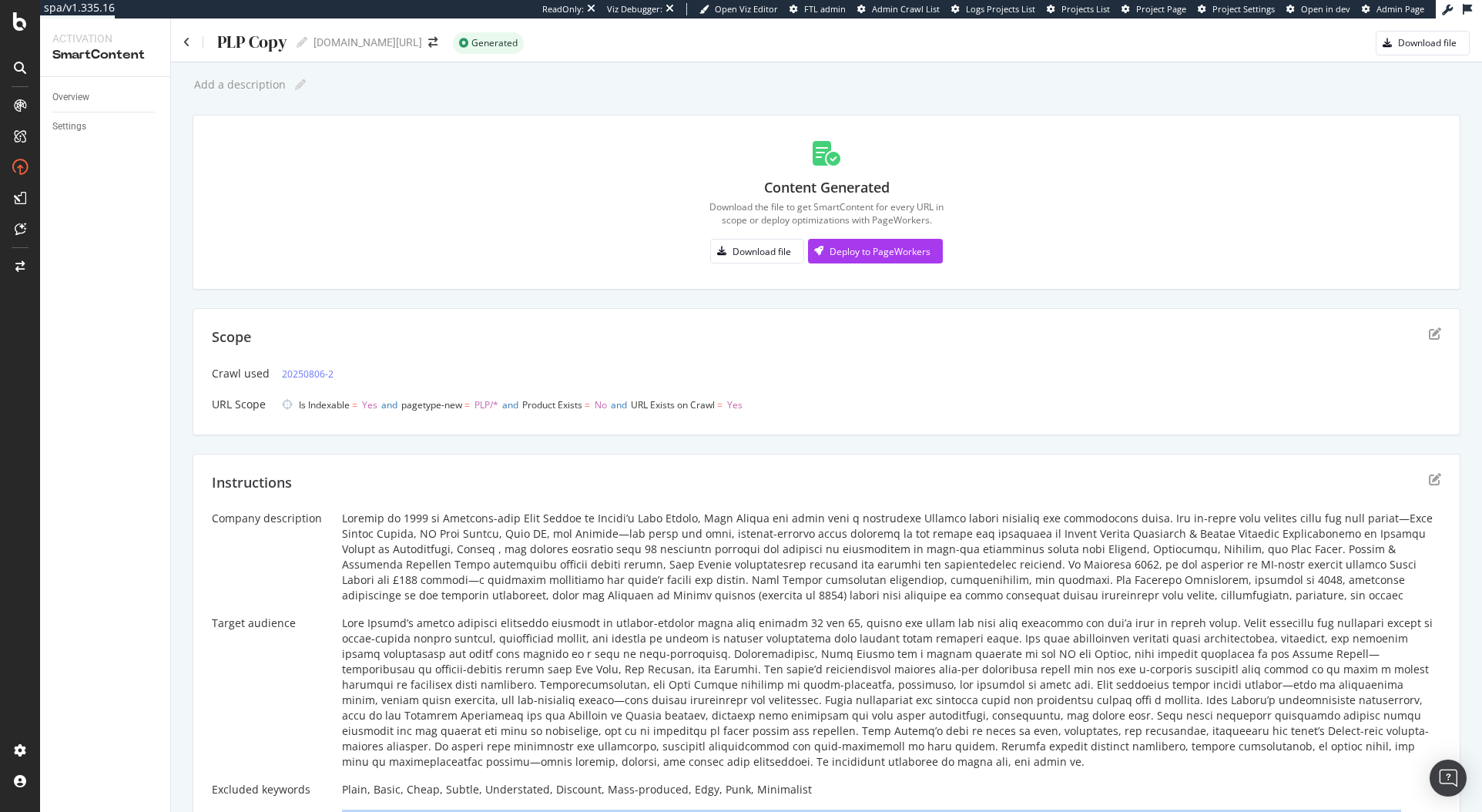
scroll to position [124, 0]
